Goal: Information Seeking & Learning: Learn about a topic

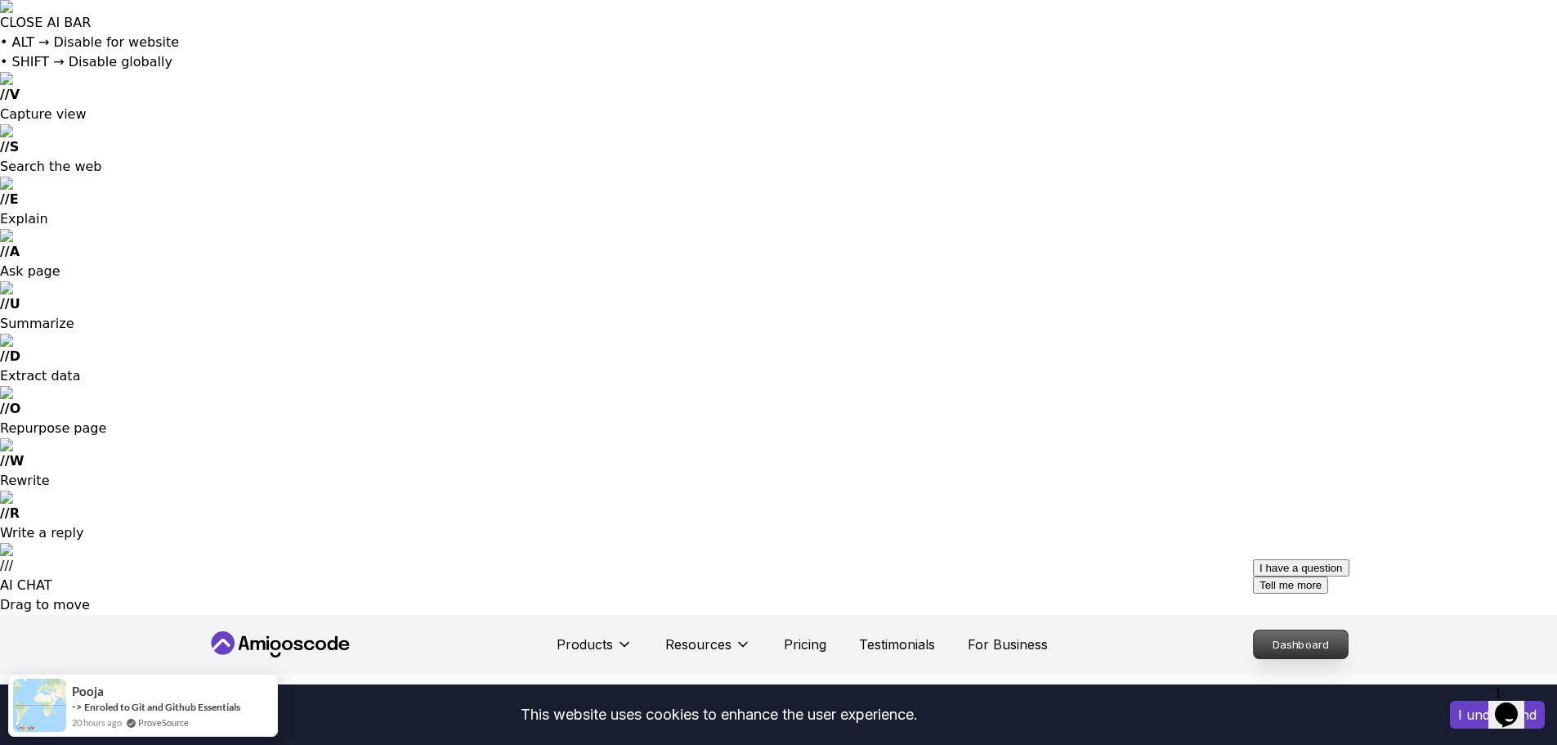
click at [1318, 630] on p "Dashboard" at bounding box center [1301, 644] width 94 height 28
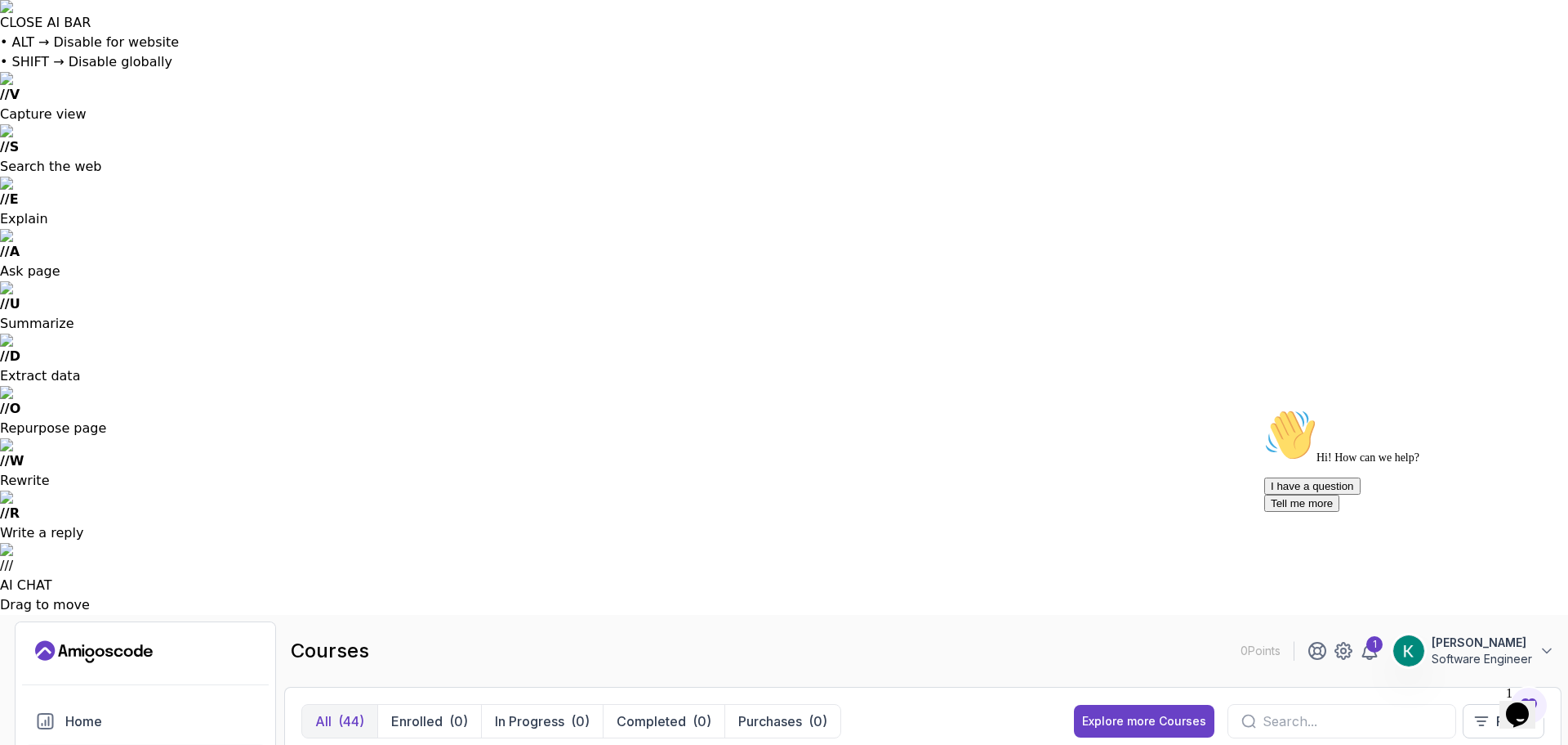
click at [1329, 711] on input "text" at bounding box center [1353, 721] width 180 height 20
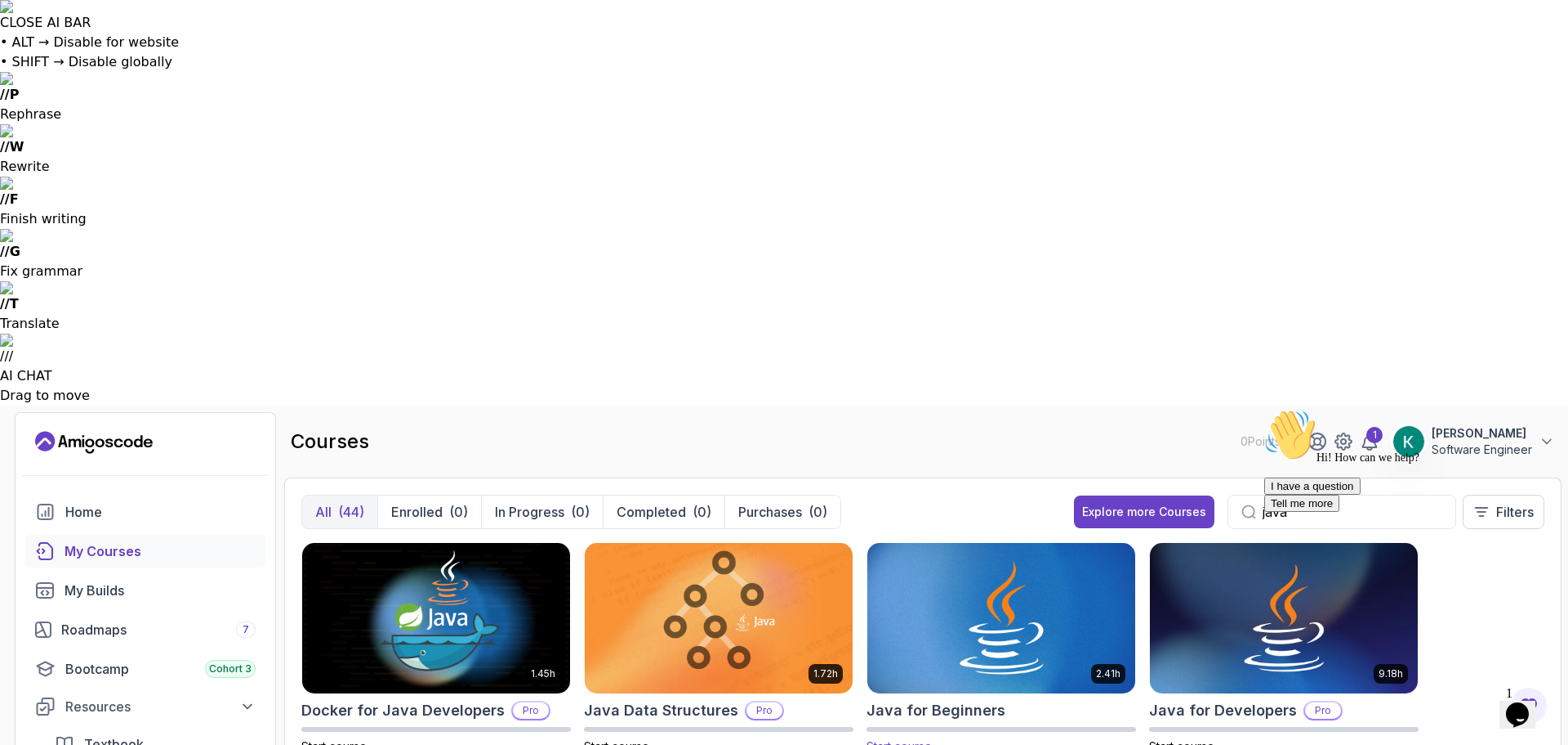
type input "java"
click at [996, 539] on img at bounding box center [1000, 618] width 281 height 158
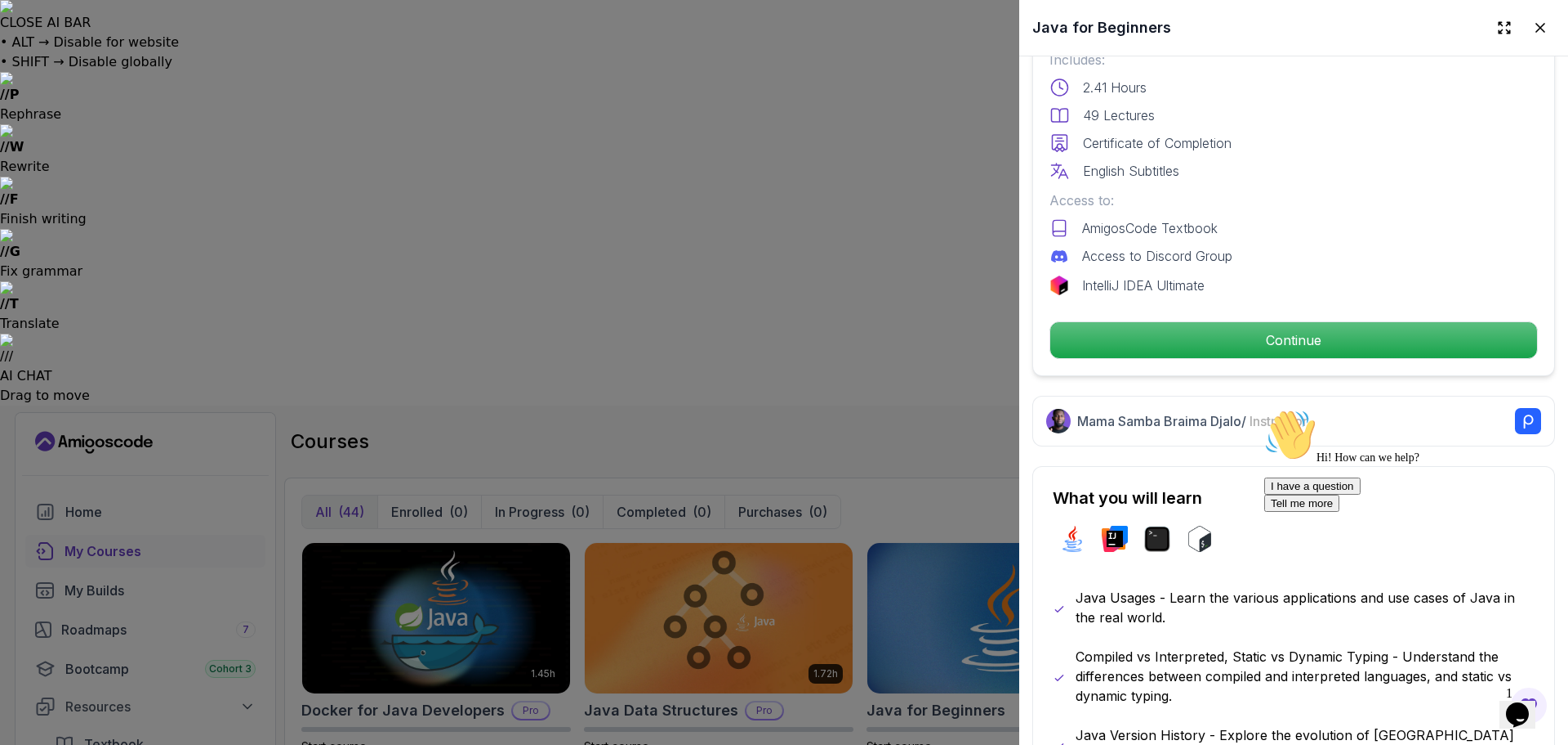
scroll to position [409, 0]
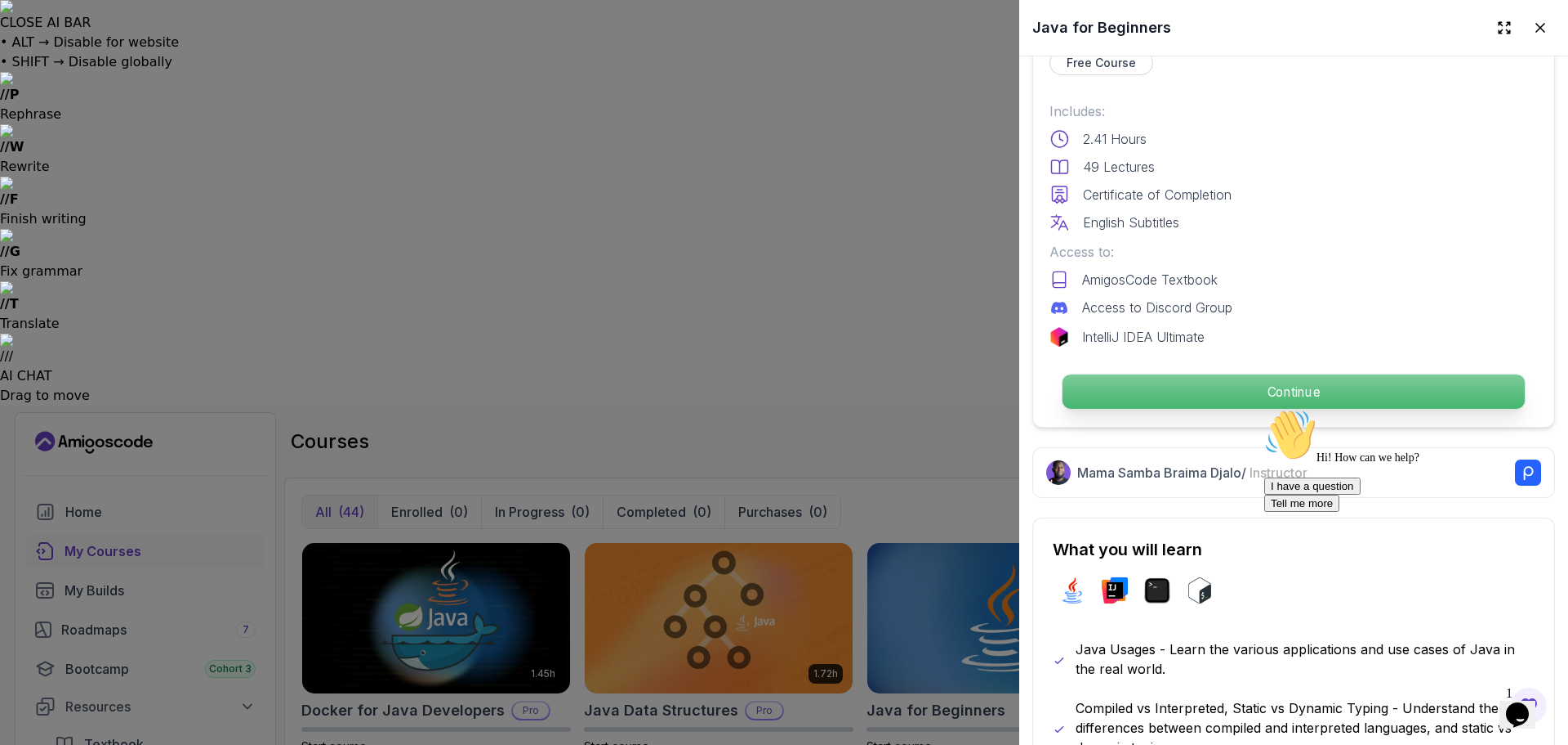
click at [1246, 374] on p "Continue" at bounding box center [1293, 391] width 463 height 34
